Goal: Information Seeking & Learning: Understand process/instructions

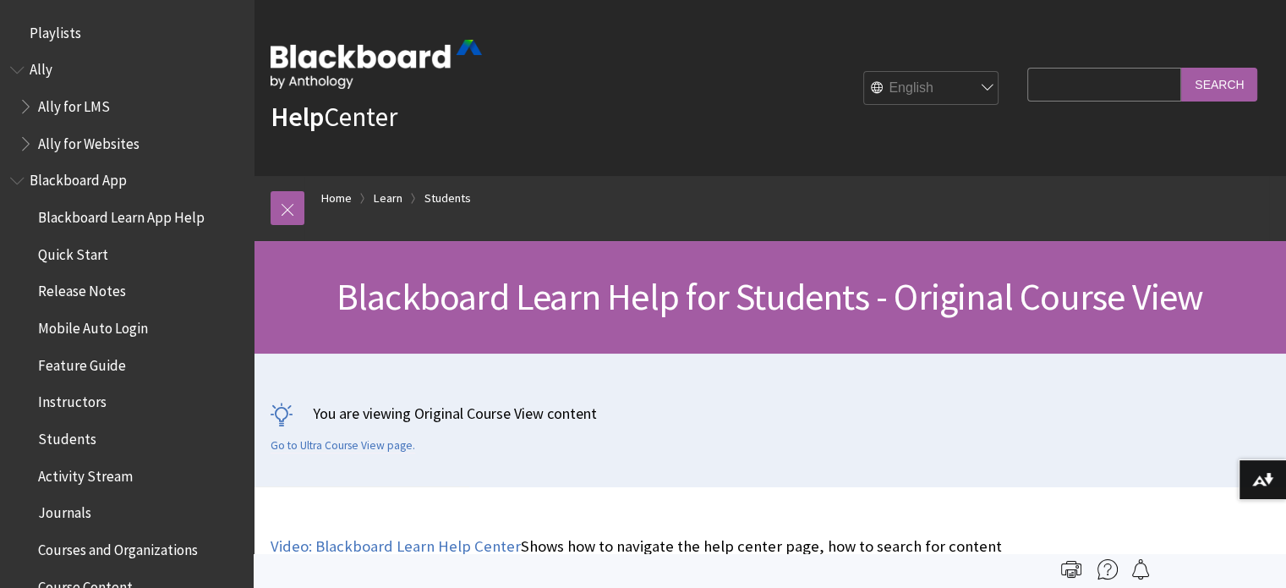
click at [1049, 86] on input "Search Query" at bounding box center [1104, 84] width 154 height 33
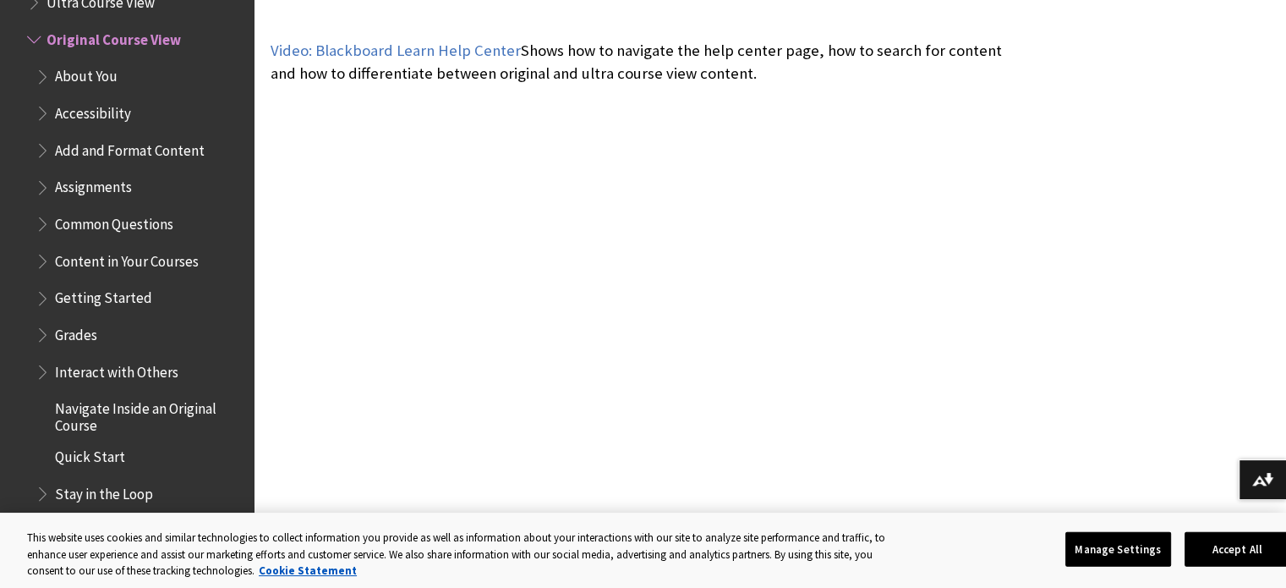
scroll to position [514, 0]
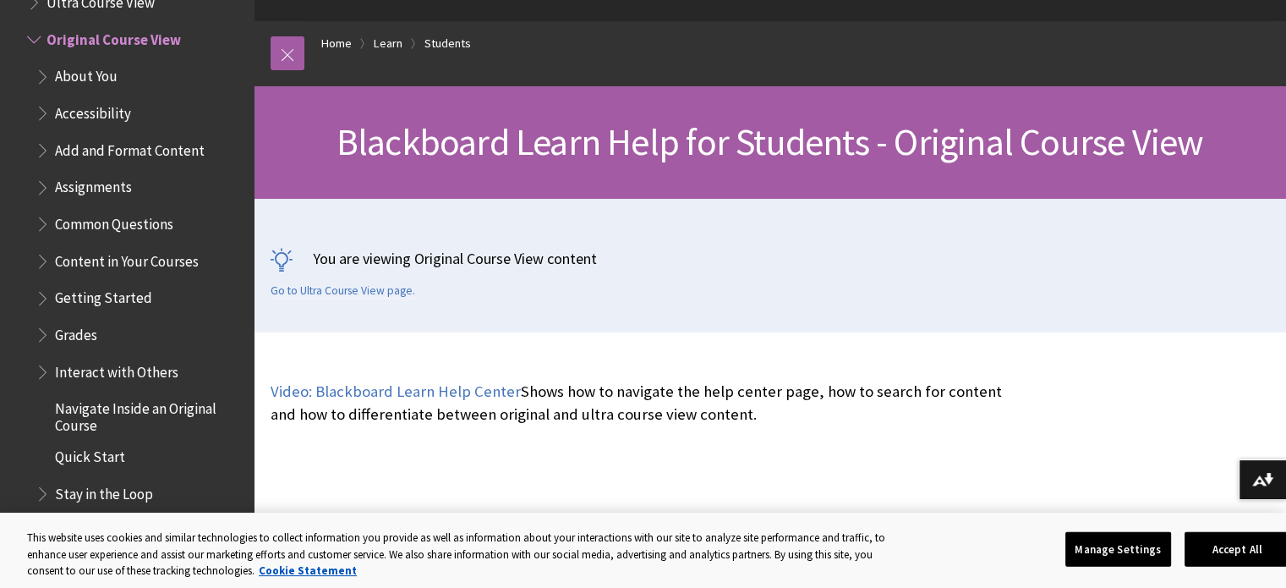
scroll to position [0, 0]
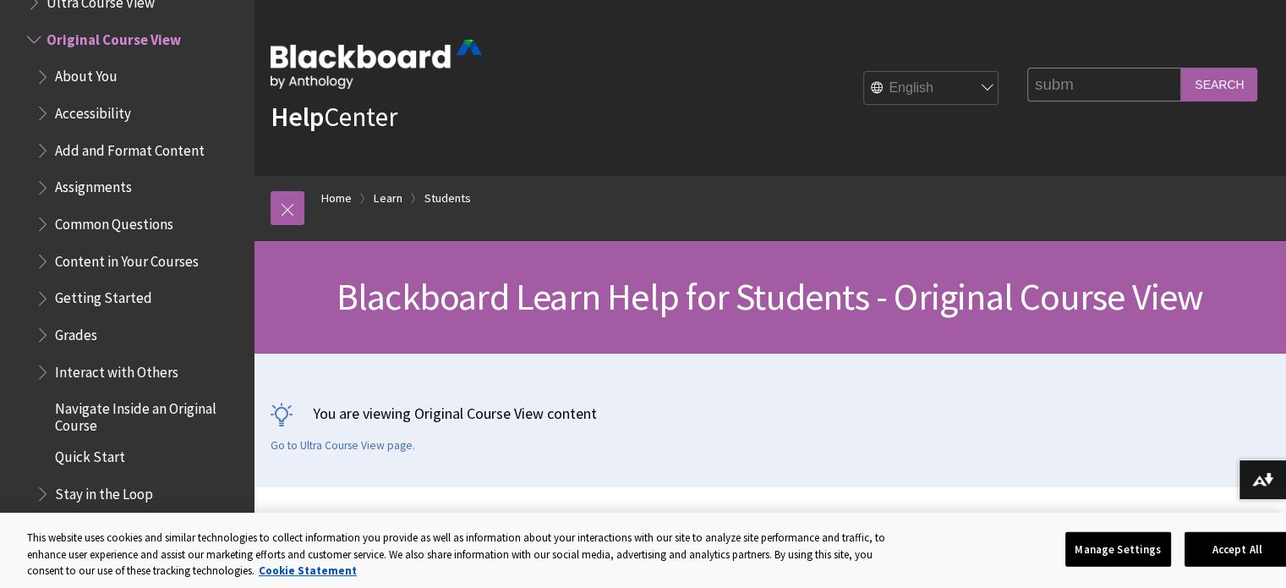
click at [1133, 81] on input "subm" at bounding box center [1104, 84] width 154 height 33
type input "submit assignments"
click at [1181, 68] on input "Search" at bounding box center [1219, 84] width 76 height 33
click at [1230, 81] on input "Search" at bounding box center [1219, 84] width 76 height 33
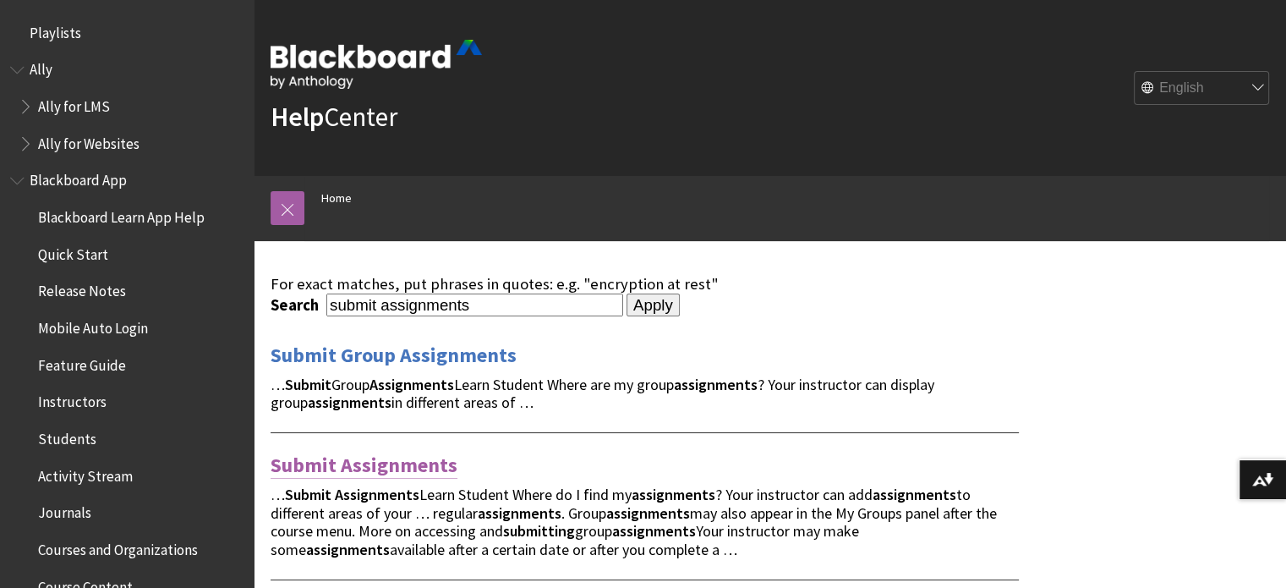
click at [408, 459] on link "Submit Assignments" at bounding box center [364, 465] width 187 height 27
